Goal: Information Seeking & Learning: Learn about a topic

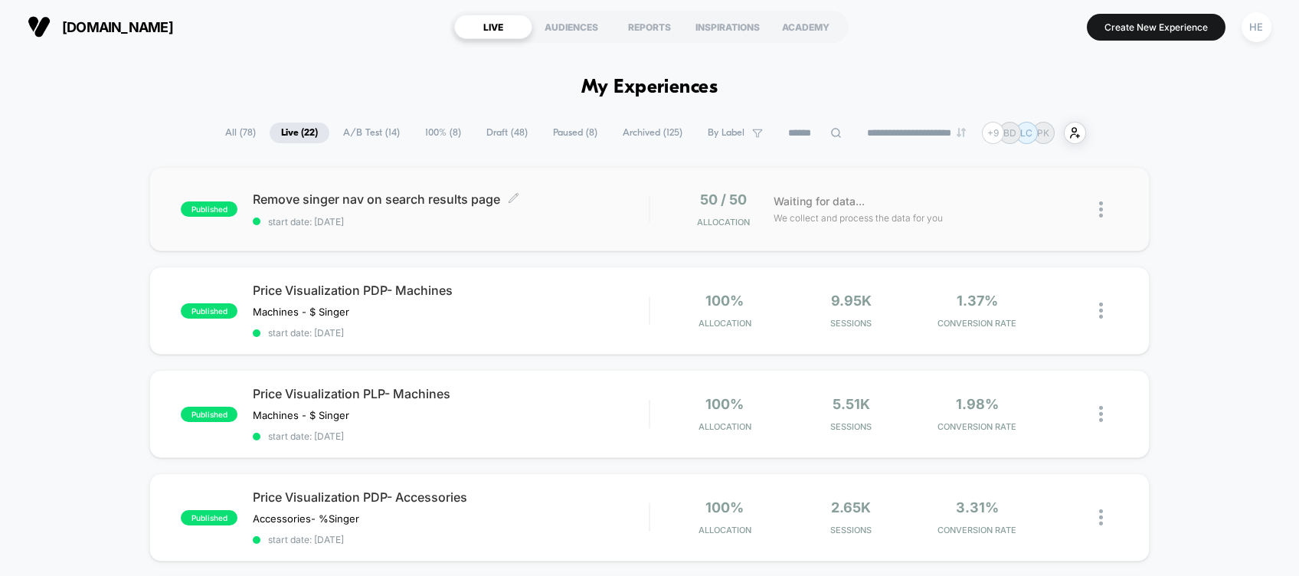
click at [543, 191] on span "Remove singer nav on search results page Click to edit experience details" at bounding box center [451, 198] width 396 height 15
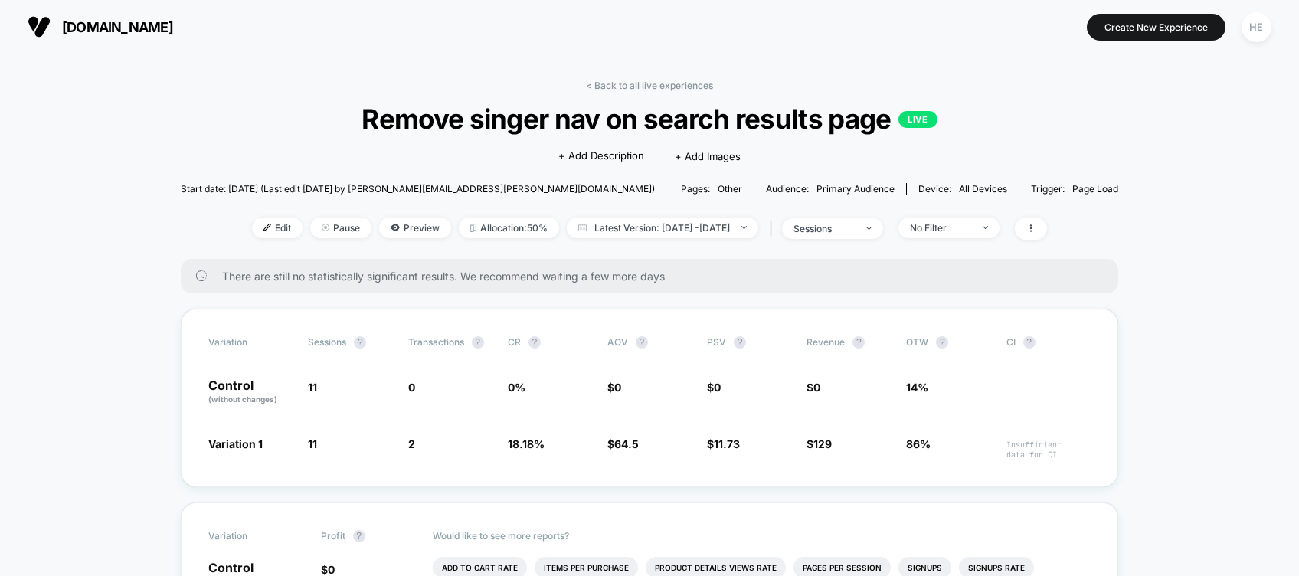
scroll to position [276, 0]
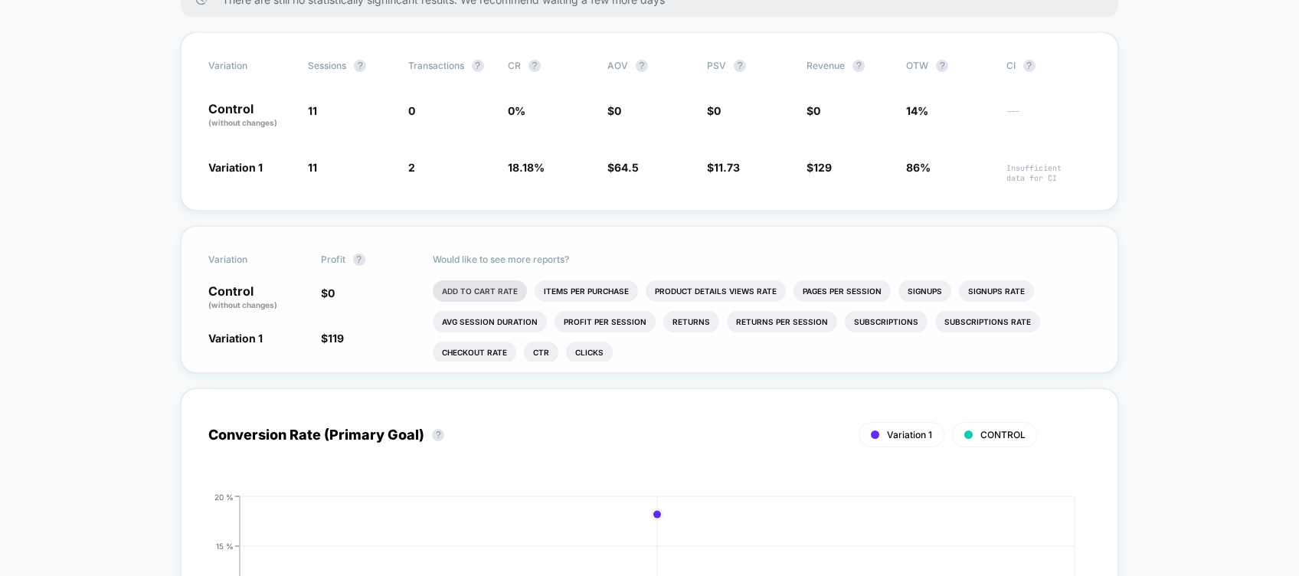
click at [462, 280] on li "Add To Cart Rate" at bounding box center [480, 290] width 94 height 21
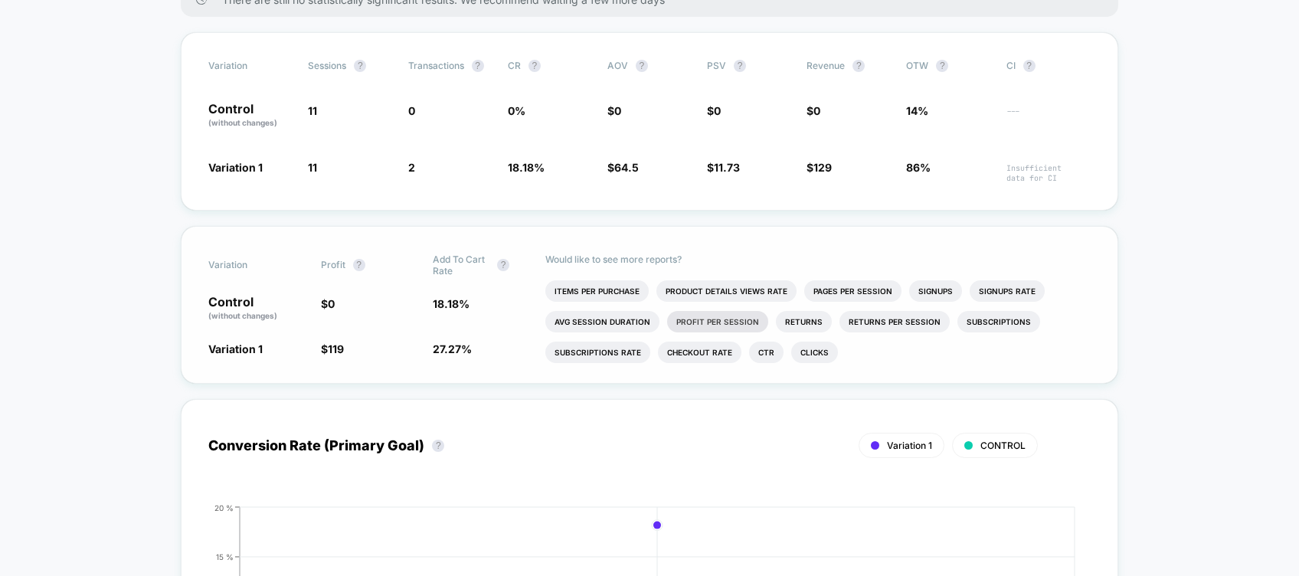
click at [724, 312] on li "Profit Per Session" at bounding box center [717, 321] width 101 height 21
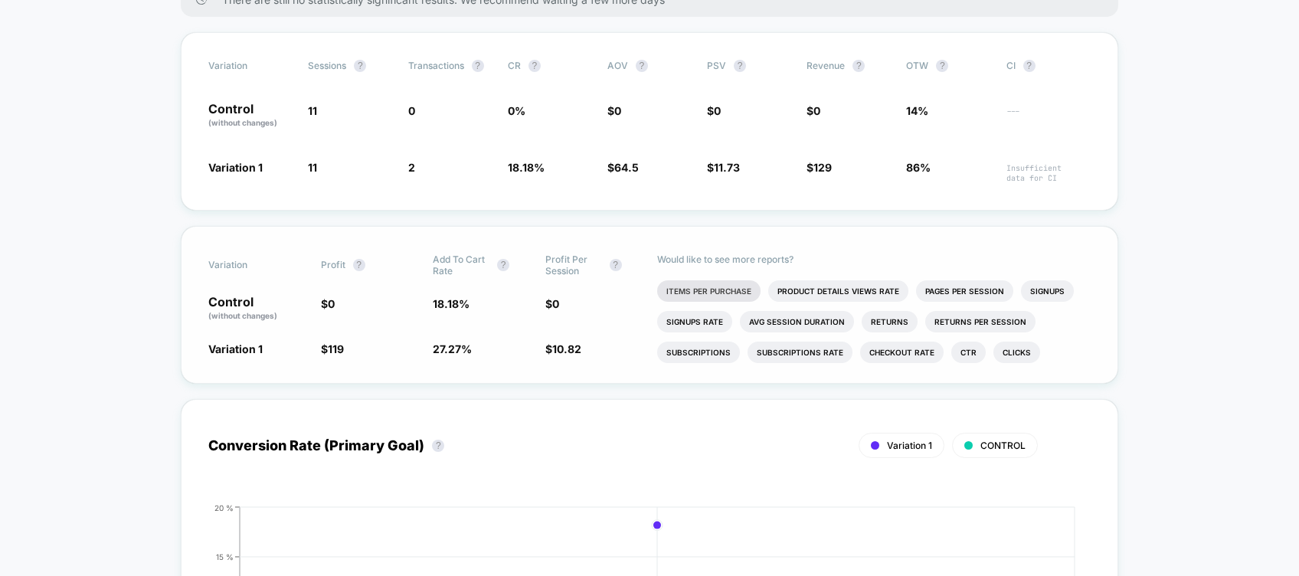
click at [700, 283] on li "Items Per Purchase" at bounding box center [708, 290] width 103 height 21
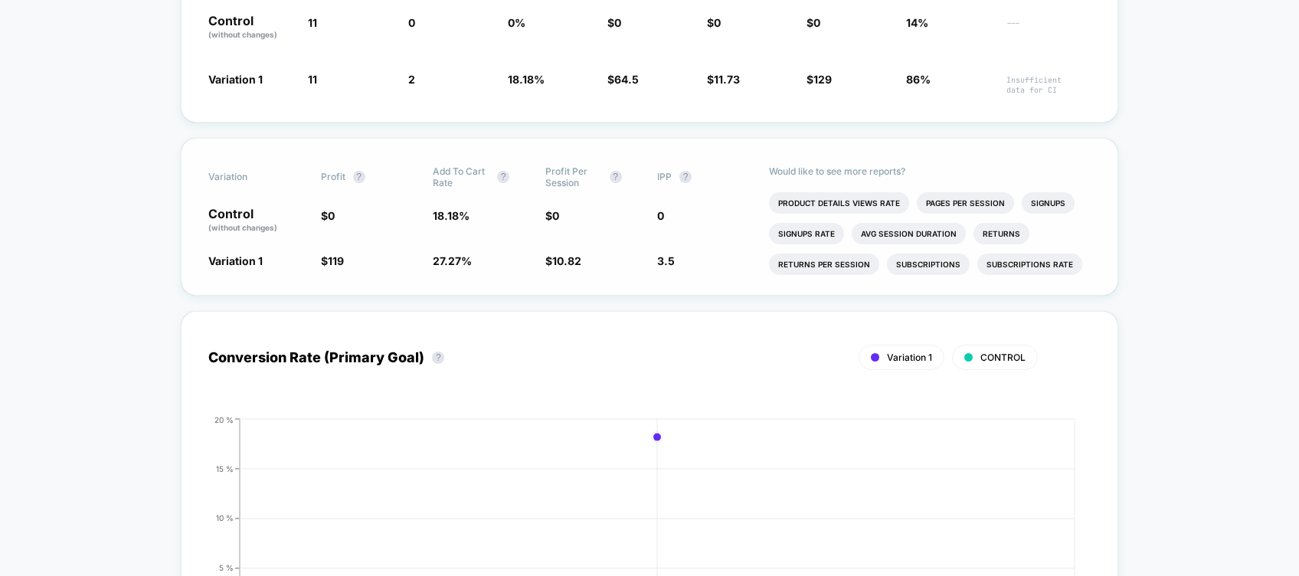
scroll to position [0, 0]
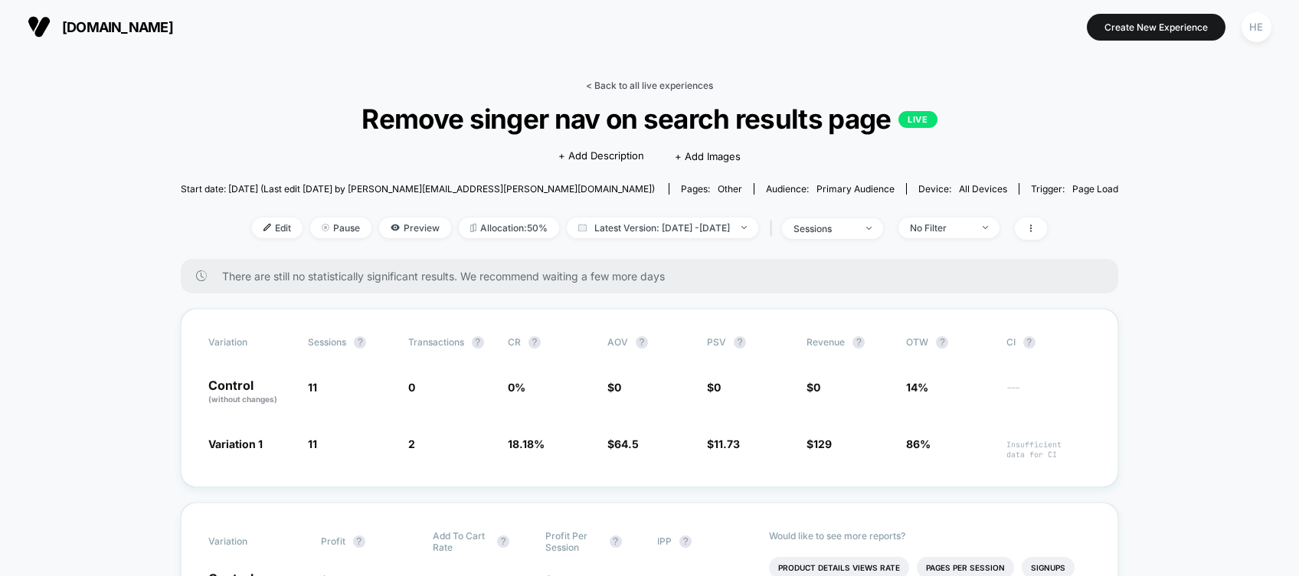
click at [656, 83] on link "< Back to all live experiences" at bounding box center [649, 85] width 127 height 11
